Goal: Information Seeking & Learning: Find specific fact

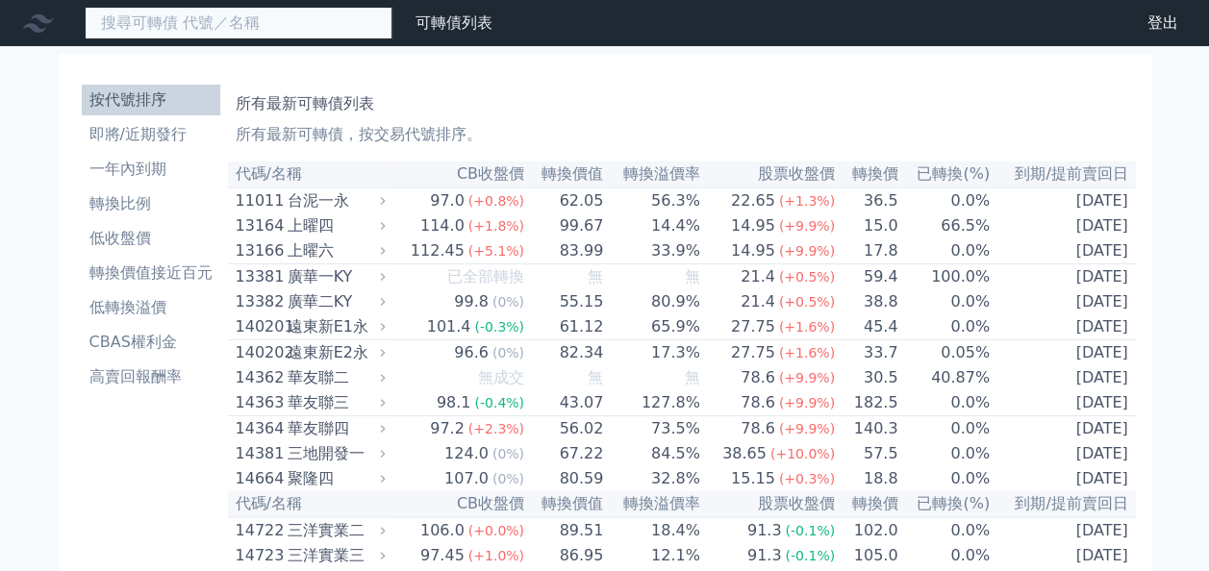
click at [171, 15] on input at bounding box center [239, 23] width 308 height 33
type input "6197"
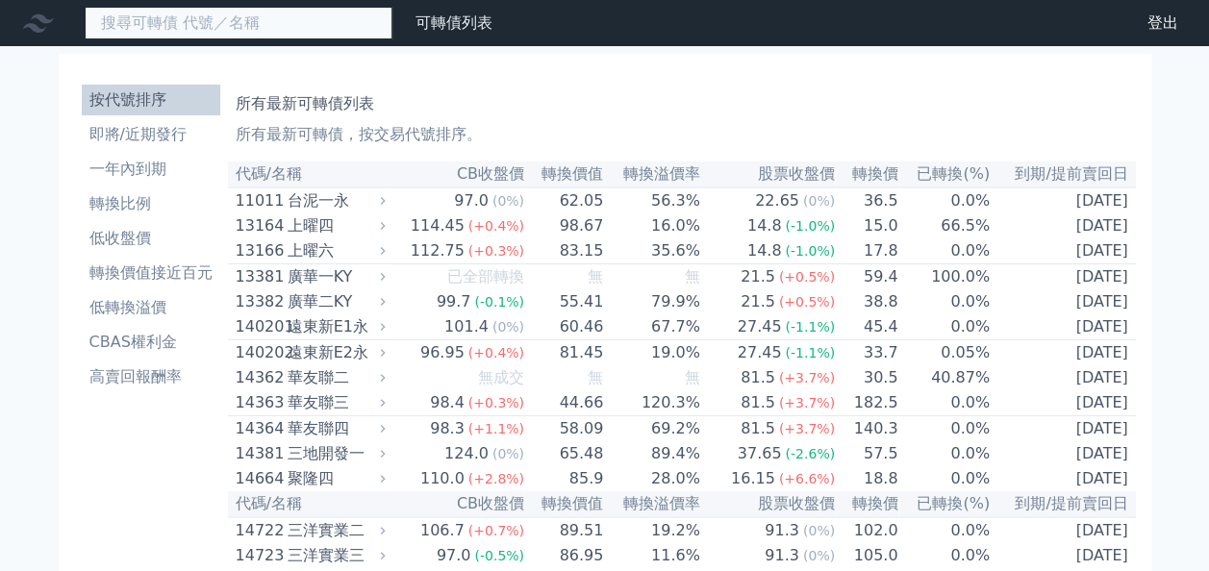
click at [146, 23] on input at bounding box center [239, 23] width 308 height 33
type input "6197"
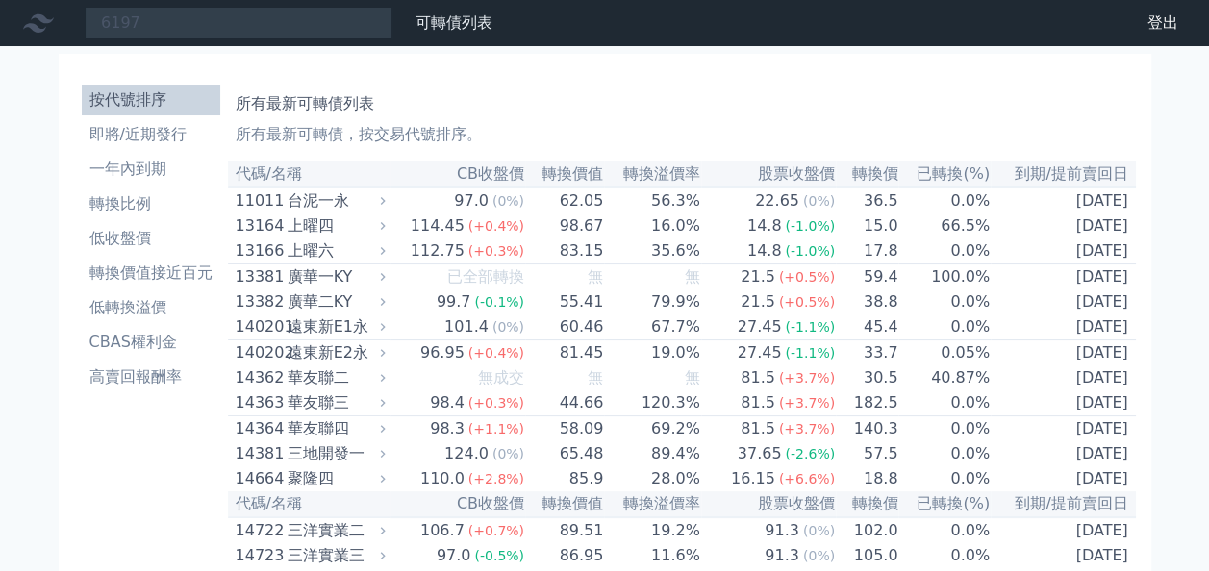
click at [329, 234] on div "上曜四" at bounding box center [334, 225] width 94 height 23
click at [262, 237] on div "13164" at bounding box center [259, 225] width 47 height 23
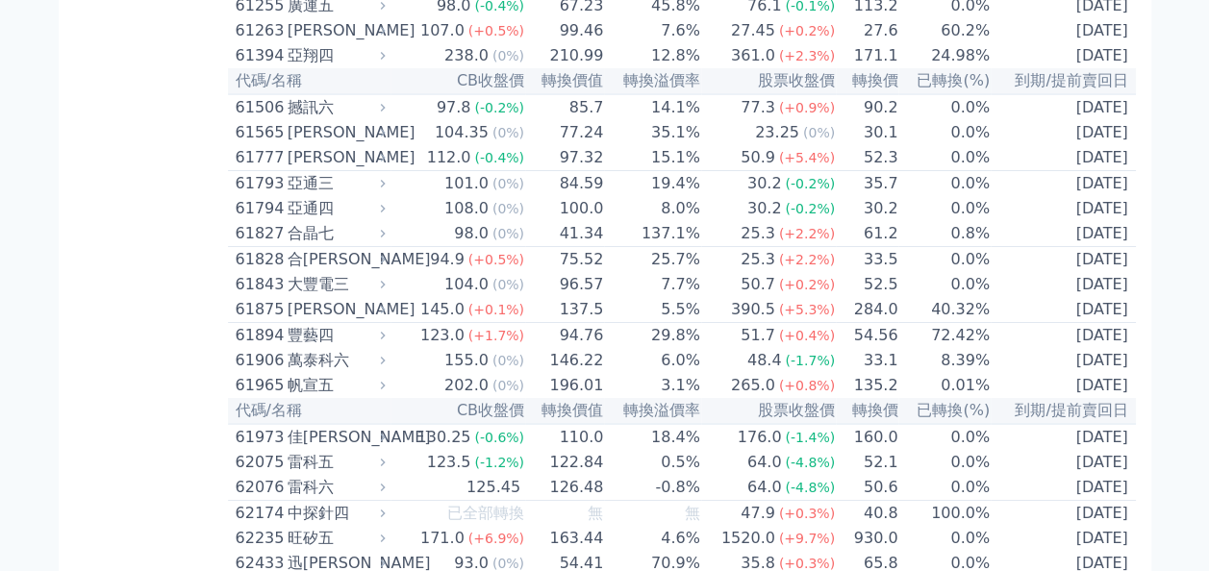
scroll to position [7500, 0]
